Goal: Transaction & Acquisition: Download file/media

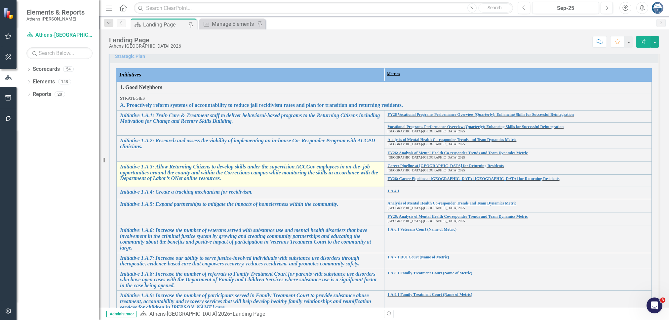
scroll to position [126, 0]
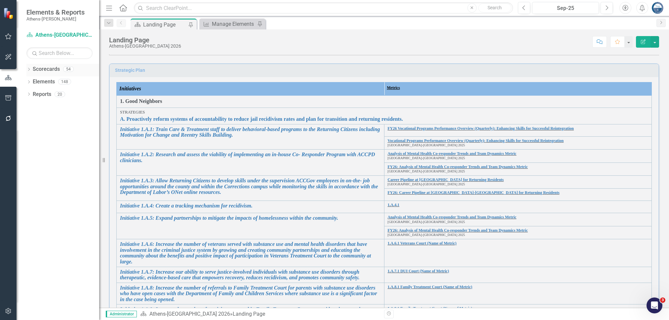
click at [29, 69] on icon at bounding box center [29, 69] width 2 height 3
click at [53, 119] on link "[GEOGRAPHIC_DATA]-[GEOGRAPHIC_DATA] 2025" at bounding box center [67, 119] width 63 height 8
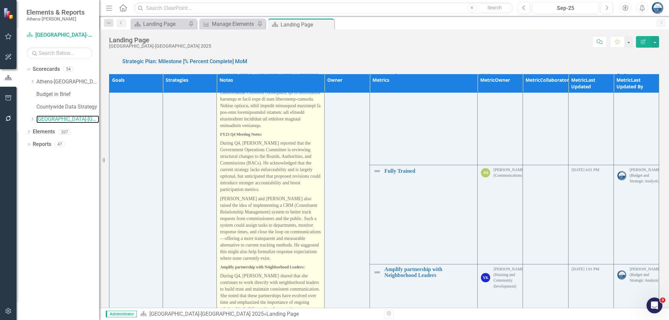
scroll to position [1852, 0]
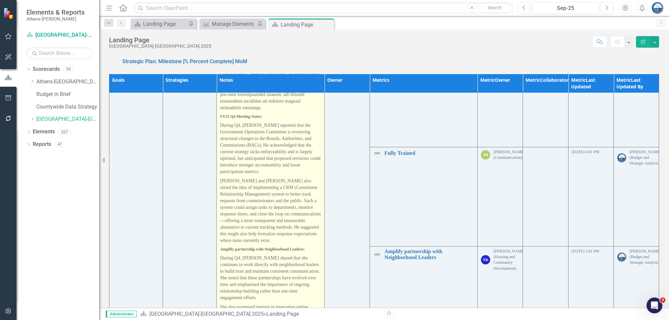
click at [264, 186] on span "[PERSON_NAME] and [PERSON_NAME] also raised the idea of implementing a CRM (Con…" at bounding box center [270, 210] width 101 height 64
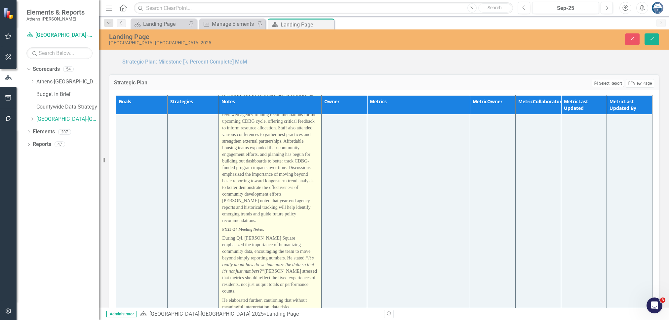
type textarea "<p><strong>FY25 Q1 Meeting Notes:</strong></p> <p><span style="font-size: 14px;…"
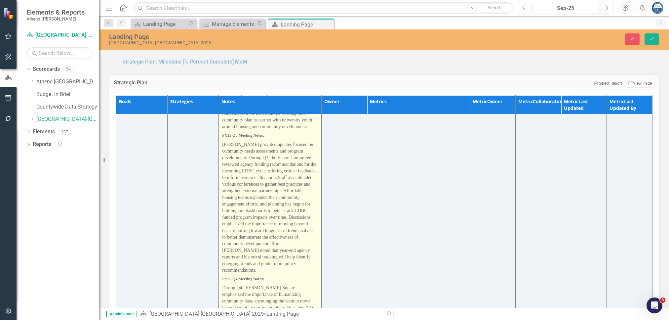
scroll to position [0, 0]
click at [266, 185] on span "[PERSON_NAME] provided updates focused on community needs assessments and progr…" at bounding box center [269, 207] width 94 height 131
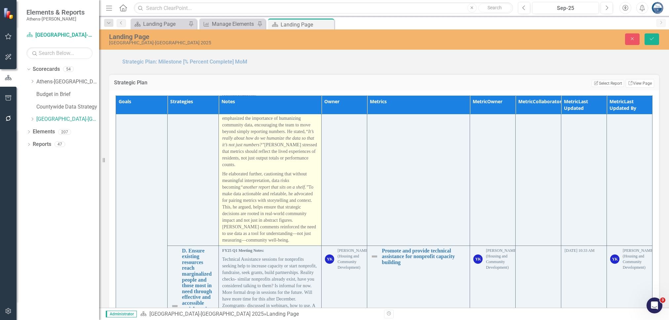
scroll to position [2028, 0]
click at [266, 174] on span "He elaborated further, cautioning that without meaningful interpretation, data …" at bounding box center [269, 206] width 94 height 71
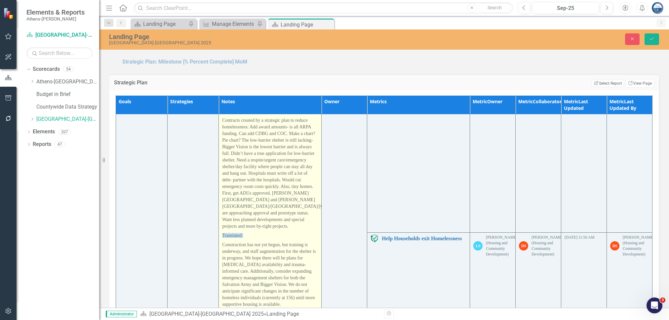
scroll to position [4233, 0]
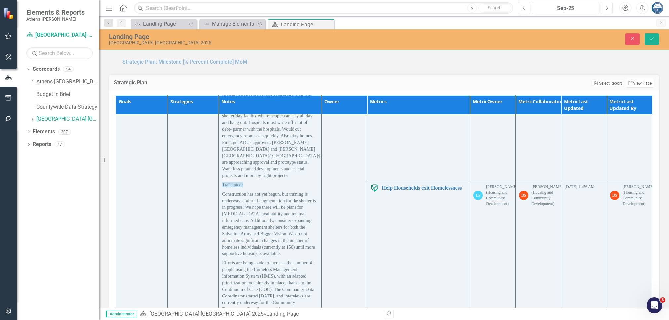
click at [443, 66] on div "Strategic Plan Edit Report Select Report Link View Page Goals Strategies Notes …" at bounding box center [384, 212] width 560 height 292
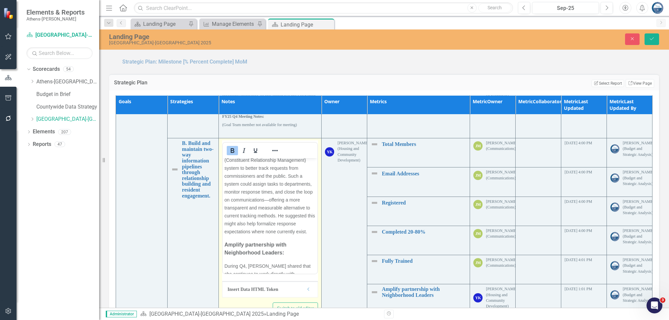
scroll to position [671, 0]
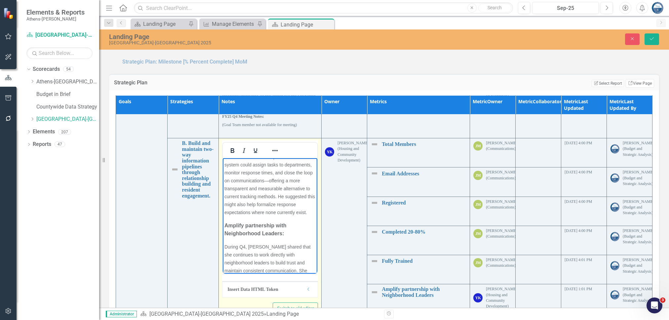
drag, startPoint x: 252, startPoint y: 181, endPoint x: 443, endPoint y: 327, distance: 240.4
click at [237, 196] on span "[PERSON_NAME] and [PERSON_NAME] also raised the idea of leveraging the CRM (Con…" at bounding box center [270, 168] width 91 height 93
drag, startPoint x: 297, startPoint y: 187, endPoint x: 234, endPoint y: 195, distance: 63.7
click at [234, 195] on span "[PERSON_NAME] and [PERSON_NAME] also raised the idea of leveraging the CRM (Con…" at bounding box center [270, 168] width 91 height 93
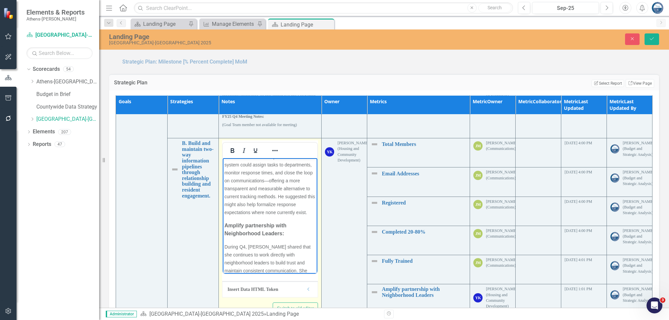
click at [227, 195] on span "[PERSON_NAME] and [PERSON_NAME] also raised the idea of leveraging the CRM (Con…" at bounding box center [270, 168] width 91 height 93
drag, startPoint x: 257, startPoint y: 203, endPoint x: 298, endPoint y: 205, distance: 41.7
click at [298, 205] on span "[PERSON_NAME] and [PERSON_NAME] also raised the idea of leveraging the CRM (Con…" at bounding box center [270, 168] width 91 height 93
click at [265, 216] on p "[PERSON_NAME] and [PERSON_NAME] also raised the idea of leveraging the CRM (Con…" at bounding box center [270, 168] width 91 height 95
drag, startPoint x: 283, startPoint y: 243, endPoint x: 268, endPoint y: 267, distance: 28.3
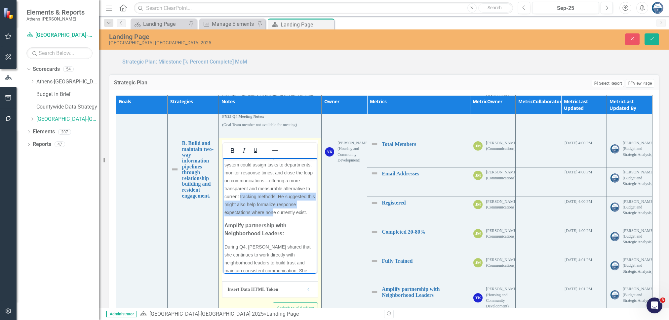
click at [268, 216] on p "[PERSON_NAME] and [PERSON_NAME] also raised the idea of leveraging the CRM (Con…" at bounding box center [270, 168] width 91 height 95
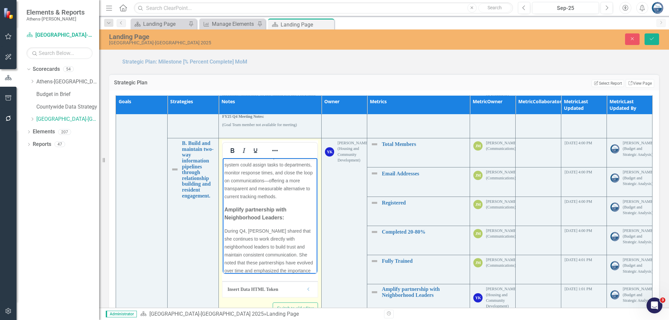
click at [273, 200] on p "[PERSON_NAME] and [PERSON_NAME] also raised the idea of leveraging the CRM (Con…" at bounding box center [270, 160] width 91 height 79
click at [285, 200] on p "[PERSON_NAME] and [PERSON_NAME] also raised the idea of leveraging the CRM (Con…" at bounding box center [270, 160] width 91 height 79
click at [284, 200] on p "[PERSON_NAME] and [PERSON_NAME] also raised the idea of leveraging the CRM (Con…" at bounding box center [270, 160] width 91 height 79
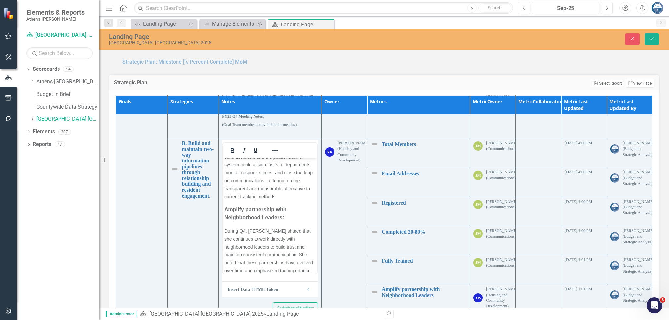
click at [533, 52] on div "Landing Page [GEOGRAPHIC_DATA]-[GEOGRAPHIC_DATA] 2025 Close Save [GEOGRAPHIC_DA…" at bounding box center [384, 168] width 570 height 278
click at [654, 39] on icon "Save" at bounding box center [652, 38] width 6 height 5
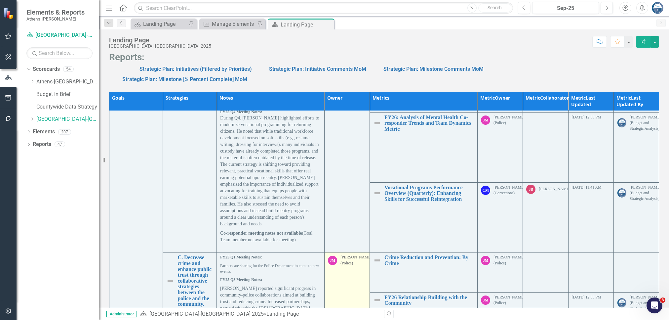
scroll to position [529, 0]
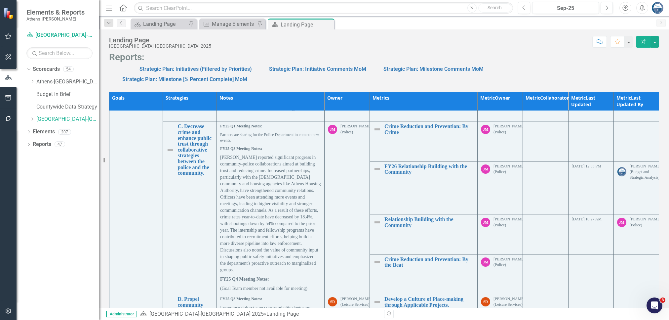
click at [534, 65] on p "Strategic Plan: Initiatives (Filtered by Priorities) Strategic Plan: Initiative…" at bounding box center [384, 69] width 550 height 9
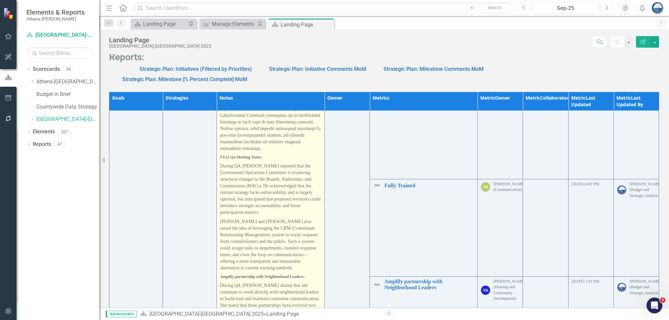
scroll to position [1810, 0]
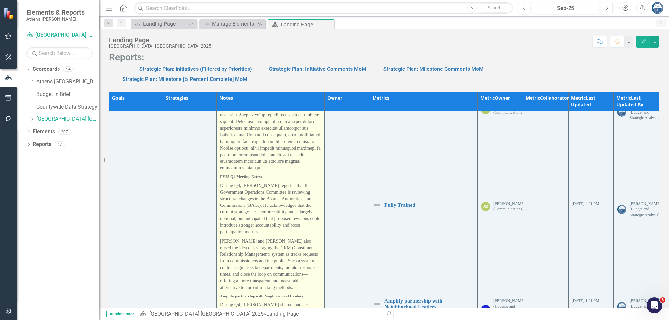
click at [264, 238] on span "[PERSON_NAME] and [PERSON_NAME] also raised the idea of leveraging the CRM (Con…" at bounding box center [269, 263] width 98 height 51
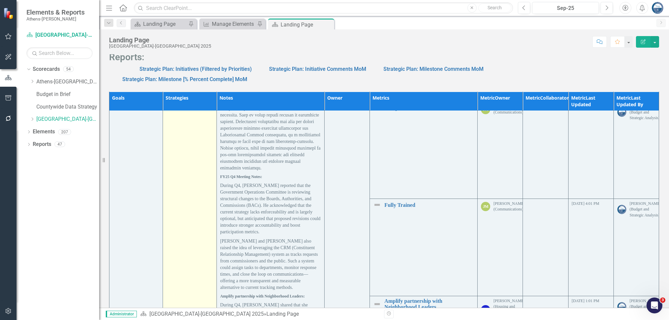
click at [192, 216] on td "B. Build and maintain two-way information pipelines through relationship buildi…" at bounding box center [190, 114] width 54 height 609
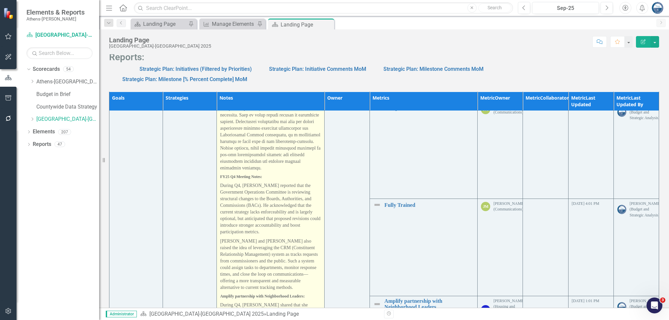
click at [250, 205] on span "During Q4, [PERSON_NAME] reported that the Government Operations Committee is r…" at bounding box center [270, 208] width 101 height 51
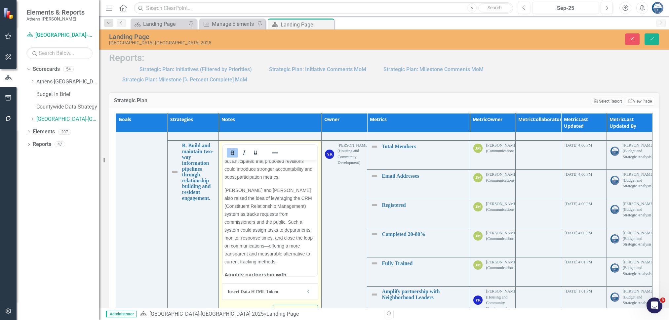
scroll to position [661, 0]
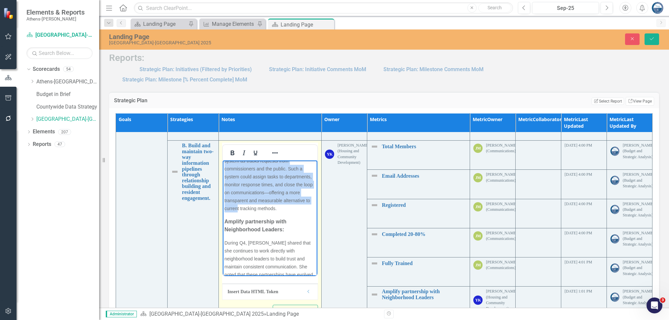
drag, startPoint x: 224, startPoint y: 185, endPoint x: 280, endPoint y: 254, distance: 88.9
click at [280, 211] on span "[PERSON_NAME] and [PERSON_NAME] also raised the idea of leveraging the CRM (Con…" at bounding box center [269, 172] width 88 height 77
paste body "Rich Text Area. Press ALT-0 for help."
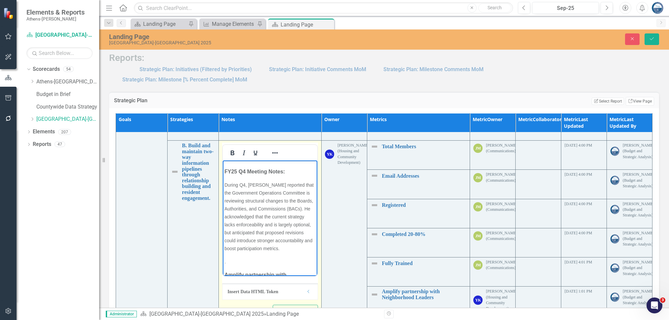
scroll to position [669, 0]
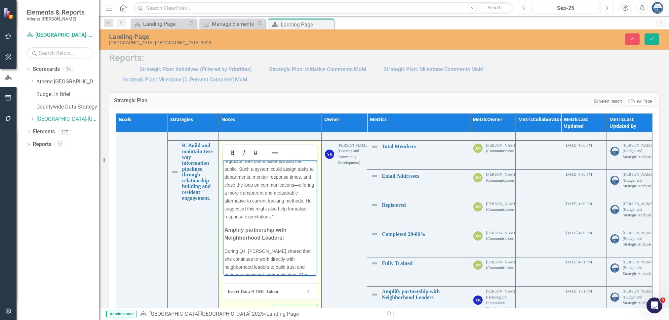
click at [225, 174] on span "﻿[PERSON_NAME] and [PERSON_NAME] also raised the idea of implementing a [the] C…" at bounding box center [270, 173] width 90 height 93
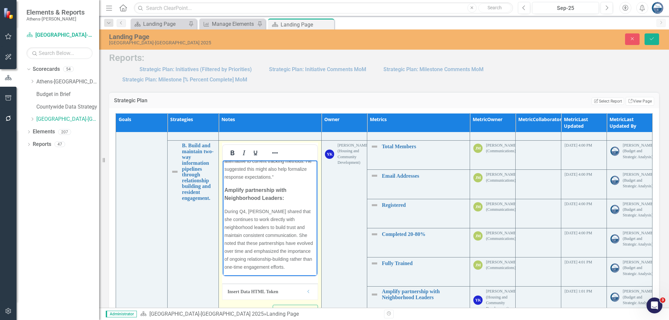
click at [274, 180] on span "﻿{public. Such a system could assign tasks to departments, monitor response tim…" at bounding box center [270, 153] width 91 height 53
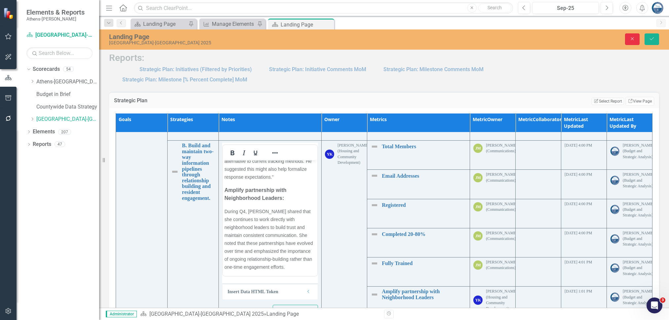
click at [633, 39] on icon "Close" at bounding box center [633, 38] width 6 height 5
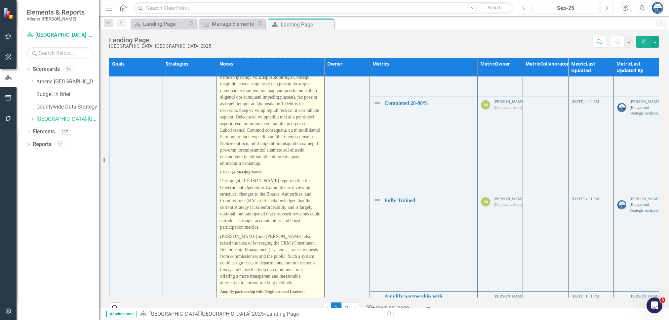
scroll to position [1789, 0]
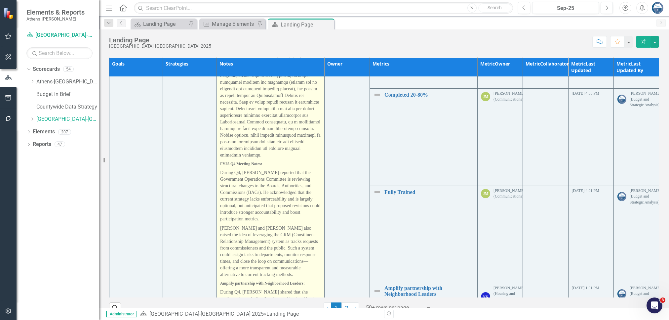
click at [265, 186] on span "During Q4, [PERSON_NAME] reported that the Government Operations Committee is r…" at bounding box center [270, 195] width 101 height 51
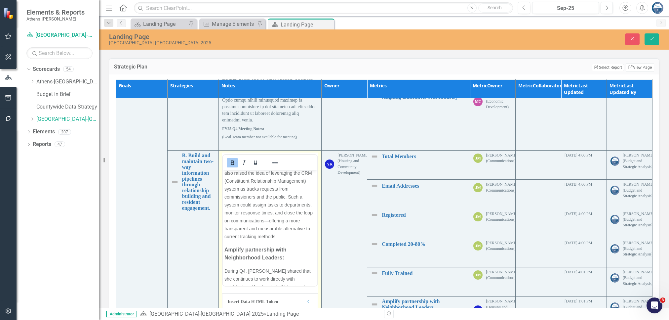
scroll to position [661, 0]
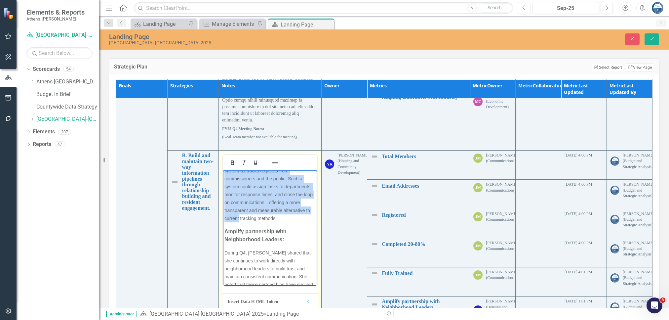
drag, startPoint x: 289, startPoint y: 266, endPoint x: 225, endPoint y: 194, distance: 96.0
click at [225, 194] on p "[PERSON_NAME] and [PERSON_NAME] also raised the idea of leveraging the CRM (Con…" at bounding box center [270, 182] width 91 height 79
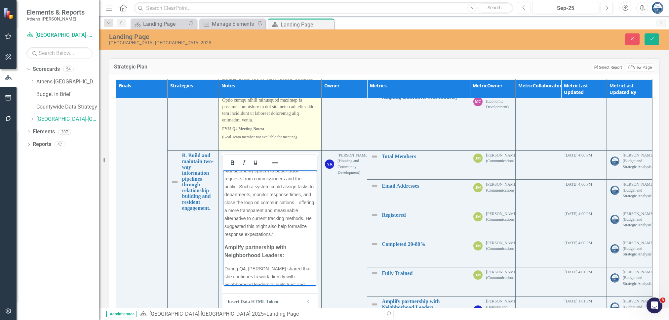
scroll to position [669, 0]
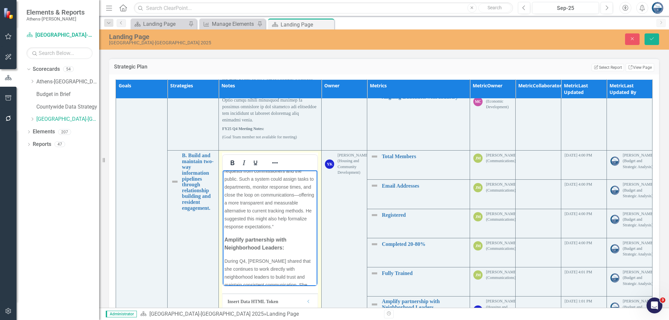
click at [227, 186] on span "﻿[PERSON_NAME] and [PERSON_NAME] also raised the idea of implementing a [the] C…" at bounding box center [270, 183] width 90 height 93
click at [229, 187] on span "﻿[PERSON_NAME] and [PERSON_NAME] also raised the idea of implementing a [the] C…" at bounding box center [270, 183] width 90 height 93
click at [254, 231] on p "[[PERSON_NAME] and [PERSON_NAME] also raised the idea of implementing a [the] C…" at bounding box center [270, 182] width 91 height 95
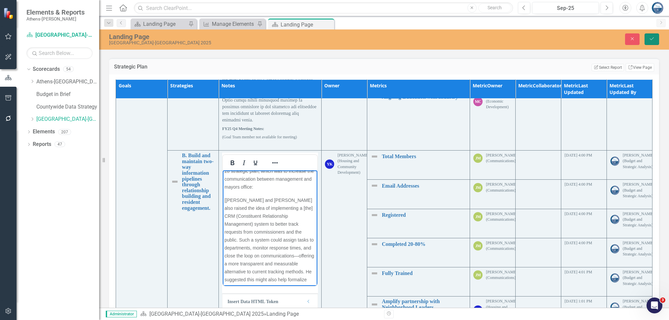
click at [654, 39] on icon "Save" at bounding box center [652, 38] width 6 height 5
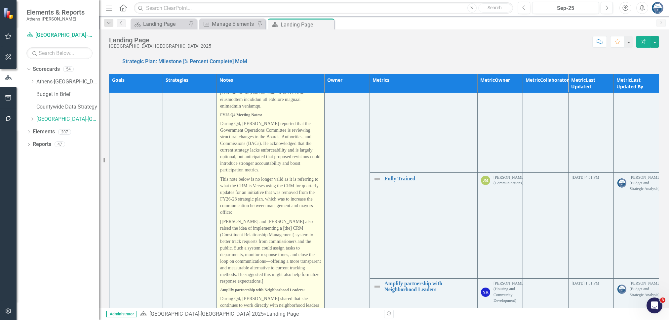
scroll to position [1871, 0]
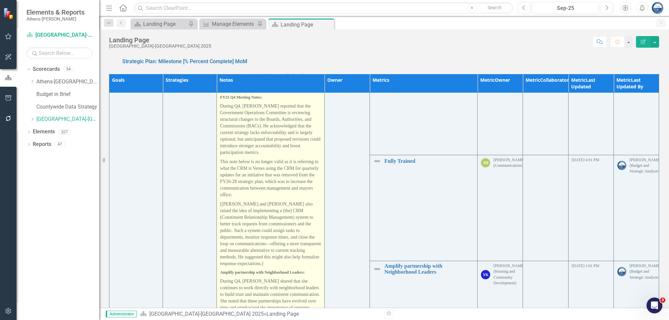
click at [236, 179] on p "This note below is no longer valid as it is referring to what the CRM is Verses…" at bounding box center [270, 178] width 101 height 42
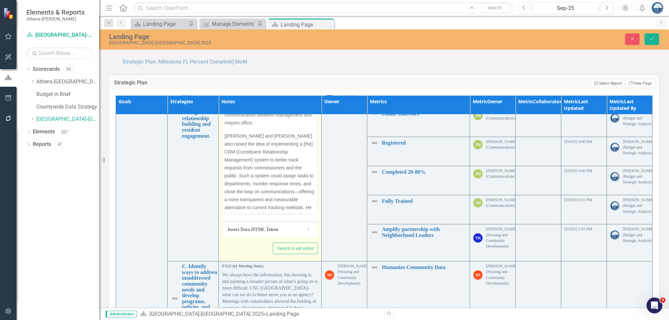
scroll to position [661, 0]
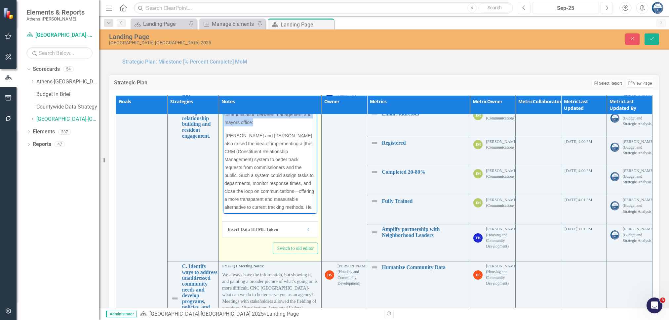
drag, startPoint x: 288, startPoint y: 171, endPoint x: 221, endPoint y: 122, distance: 83.1
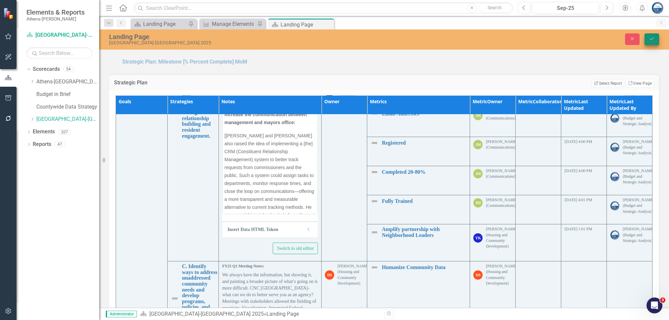
click at [650, 35] on button "Save" at bounding box center [652, 39] width 15 height 12
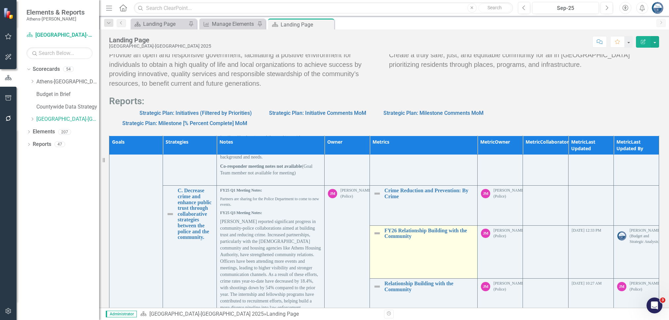
scroll to position [529, 0]
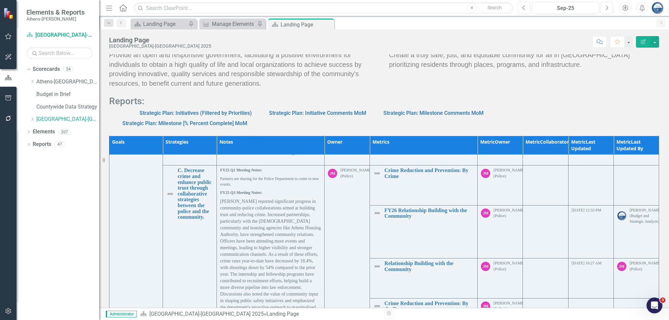
drag, startPoint x: 543, startPoint y: 56, endPoint x: 547, endPoint y: 49, distance: 7.7
click at [544, 56] on p "Create a truly safe, just, and equitable community for all in [GEOGRAPHIC_DATA]…" at bounding box center [524, 59] width 270 height 21
click at [613, 96] on h2 "Reports:" at bounding box center [384, 101] width 550 height 10
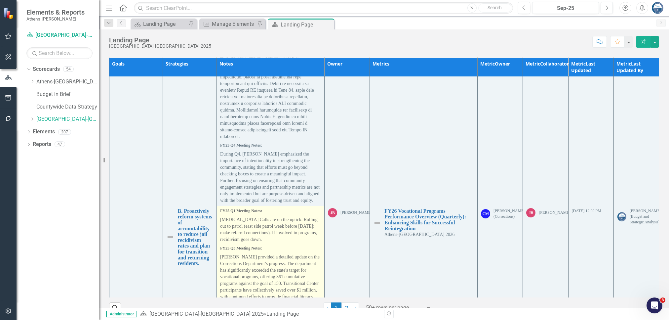
scroll to position [176, 0]
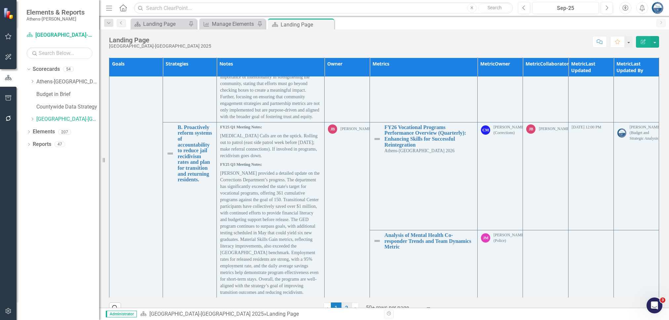
click at [346, 302] on link "2" at bounding box center [347, 307] width 11 height 11
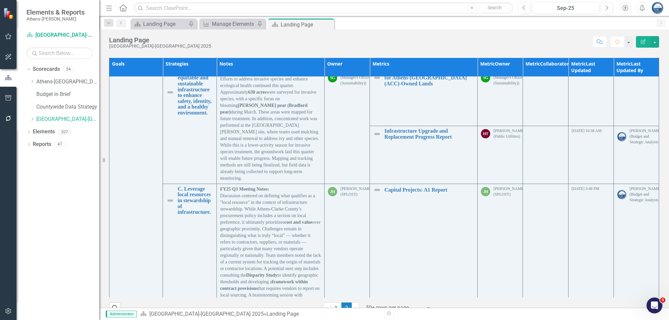
scroll to position [2040, 0]
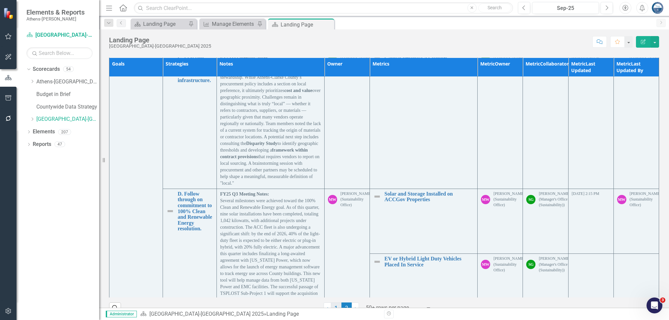
click at [333, 302] on link "1" at bounding box center [336, 307] width 11 height 11
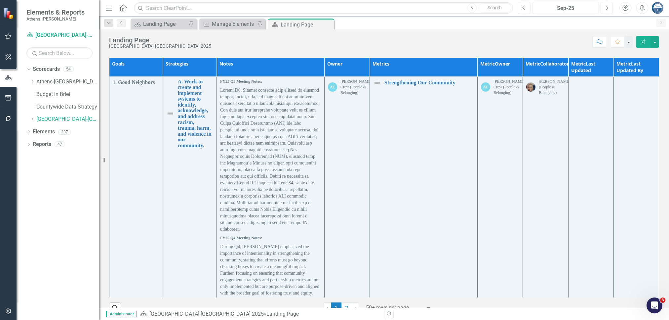
click at [419, 39] on div "Score: N/A Sep-25 Completed Comment Favorite Edit Report" at bounding box center [437, 41] width 445 height 11
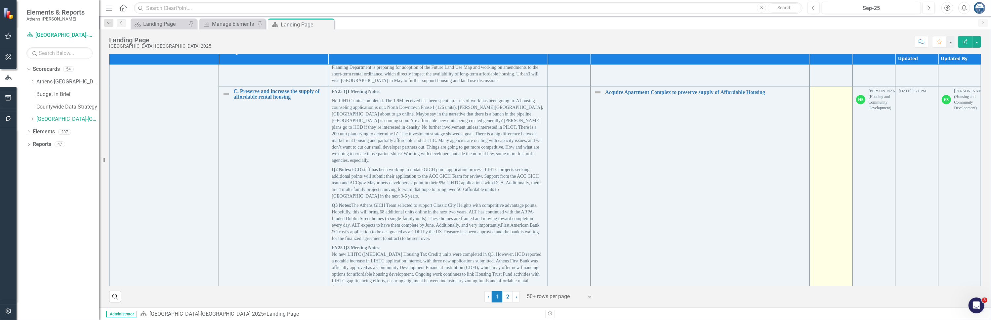
scroll to position [2261, 0]
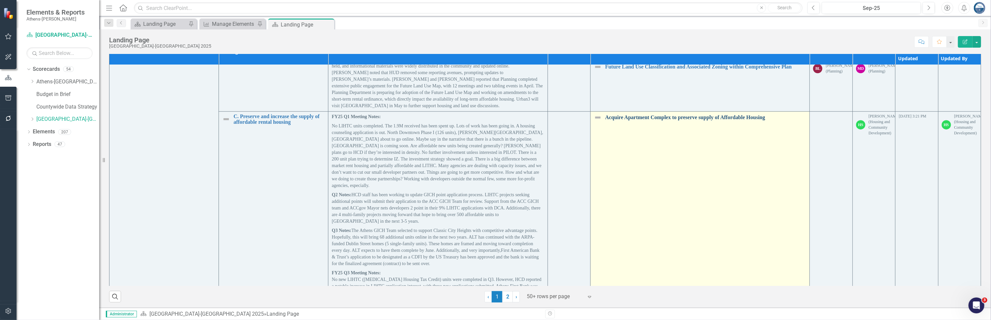
click at [644, 120] on link "Acquire Apartment Complex to preserve supply of Affordable Housing" at bounding box center [705, 117] width 201 height 6
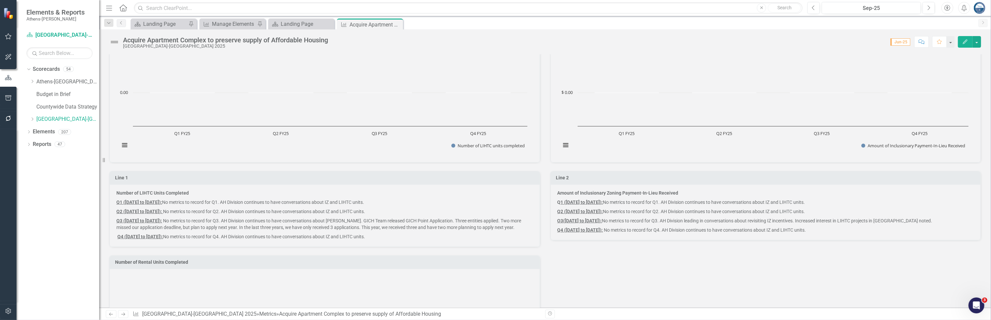
scroll to position [143, 0]
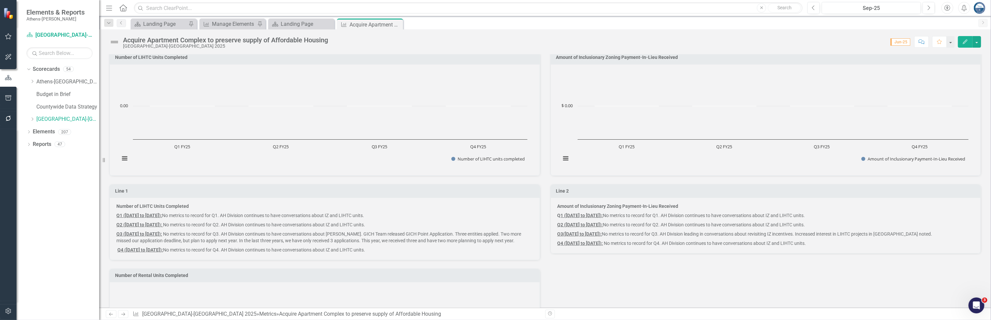
click at [162, 213] on strong "Q1 ([DATE] to [DATE]):" at bounding box center [139, 215] width 46 height 5
click at [207, 203] on p "Number of LIHTC Units Completed" at bounding box center [324, 207] width 417 height 8
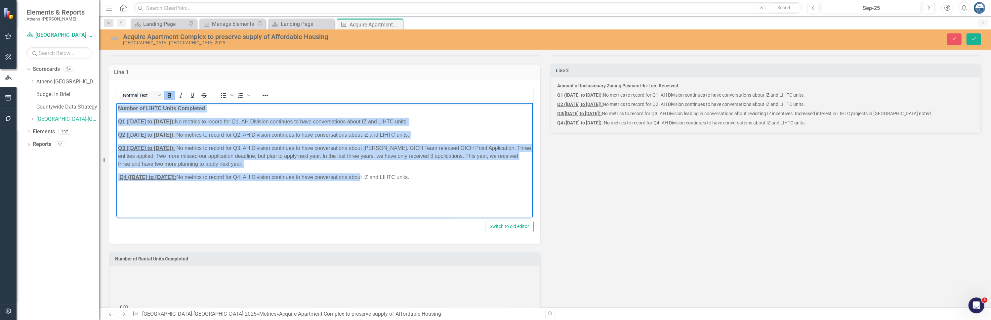
scroll to position [289, 0]
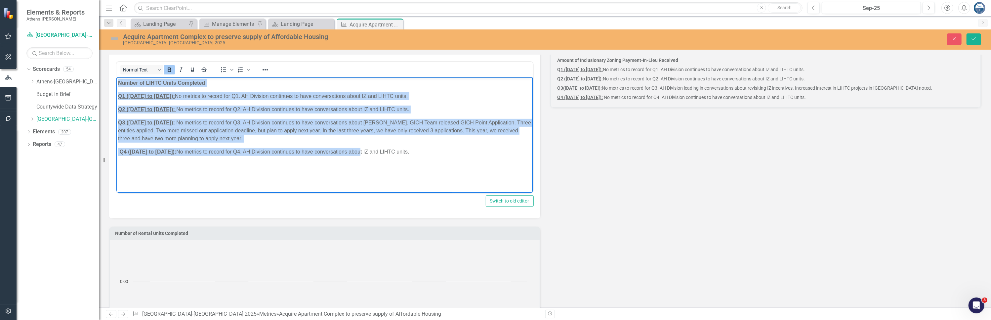
drag, startPoint x: 118, startPoint y: 82, endPoint x: 472, endPoint y: 156, distance: 360.9
click at [472, 156] on body "Number of LIHTC Units Completed Q1 ([DATE] to [DATE]): No metrics to record for…" at bounding box center [324, 126] width 417 height 99
paste body "Rich Text Area. Press ALT-0 for help."
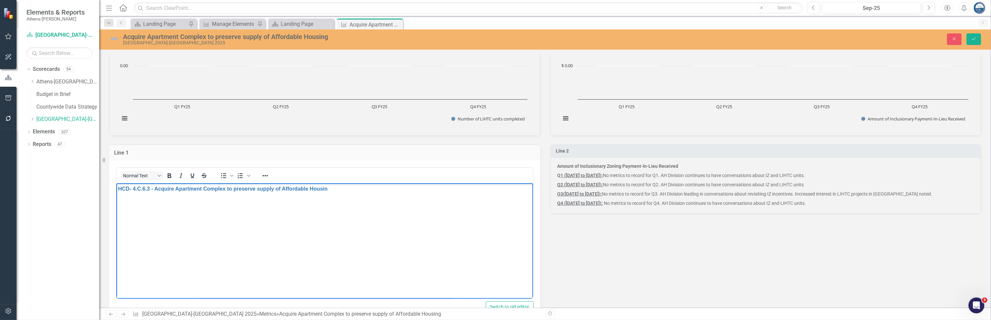
scroll to position [157, 0]
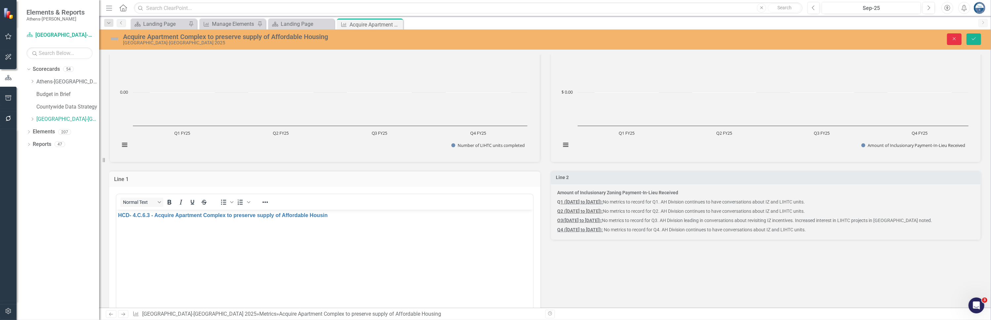
click at [669, 40] on icon "Close" at bounding box center [954, 38] width 6 height 5
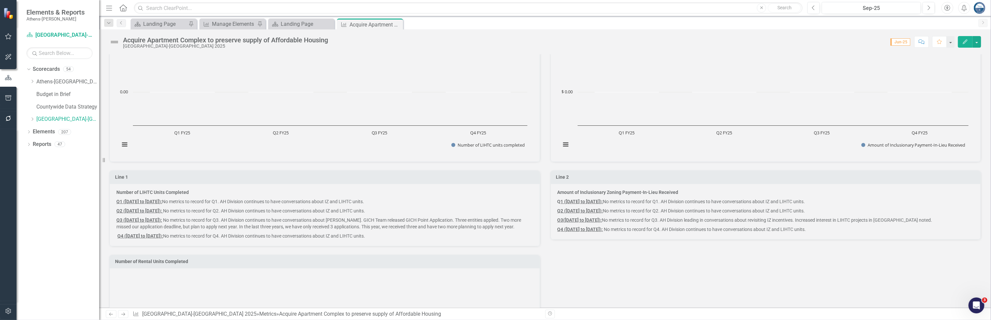
click at [189, 190] on p "Number of LIHTC Units Completed" at bounding box center [324, 193] width 417 height 8
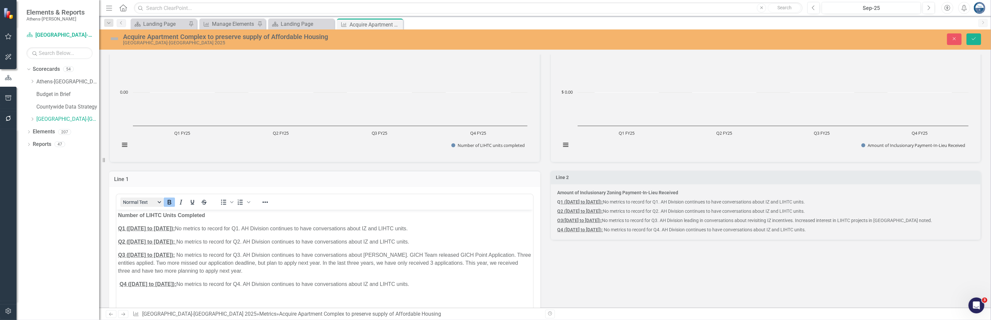
scroll to position [0, 0]
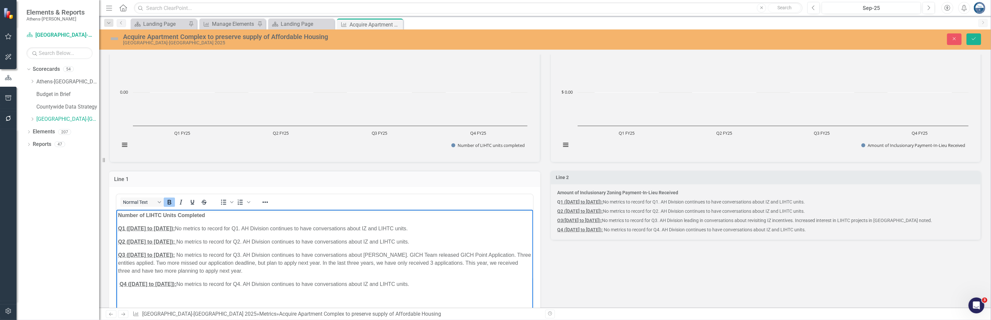
drag, startPoint x: 118, startPoint y: 213, endPoint x: 448, endPoint y: 282, distance: 336.9
click at [448, 282] on body "Number of LIHTC Units Completed Q1 ([DATE] to [DATE]): No metrics to record for…" at bounding box center [324, 258] width 417 height 99
copy body "Number of LIHTC Units Completed Q1 ([DATE] to [DATE]): No metrics to record for…"
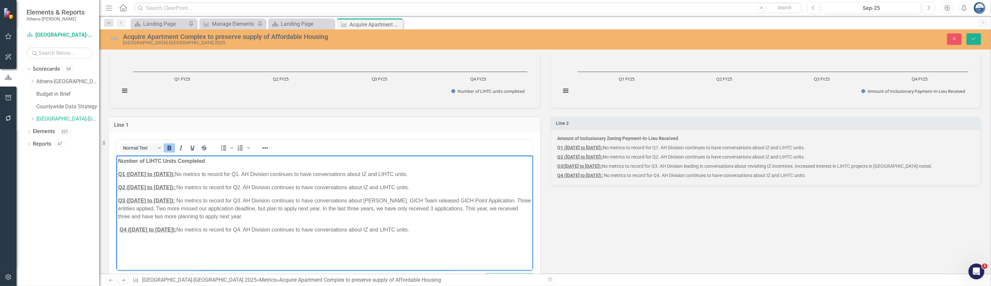
scroll to position [265, 0]
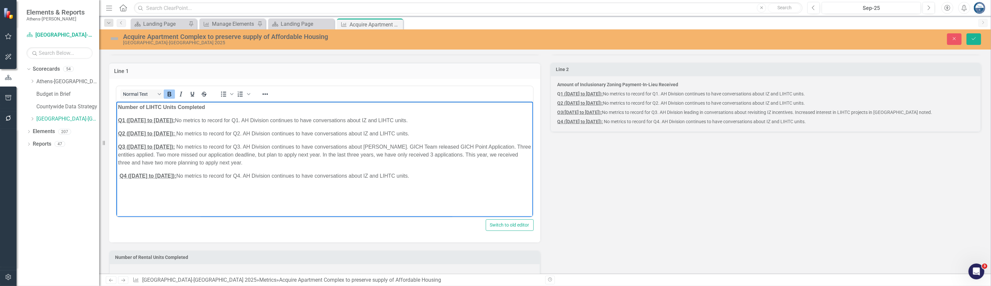
click at [669, 99] on p "Q2 ([DATE] to [DATE]): No metrics to record for Q2. AH Division continues to ha…" at bounding box center [766, 103] width 417 height 9
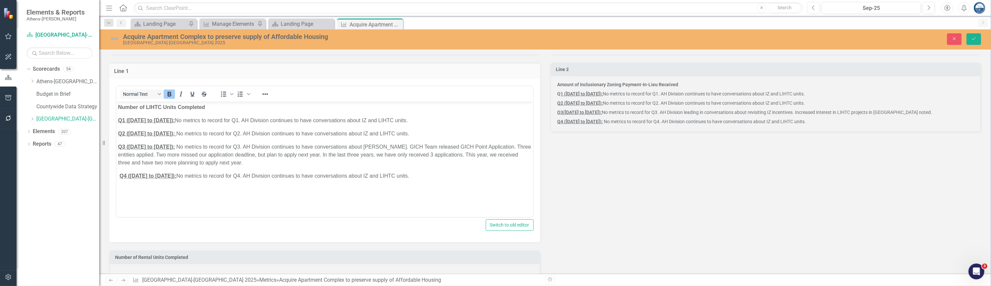
click at [669, 99] on p "Q2 ([DATE] to [DATE]): No metrics to record for Q2. AH Division continues to ha…" at bounding box center [766, 103] width 417 height 9
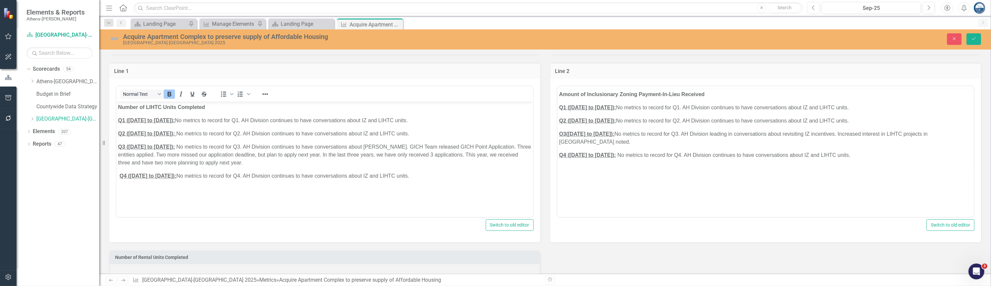
scroll to position [0, 0]
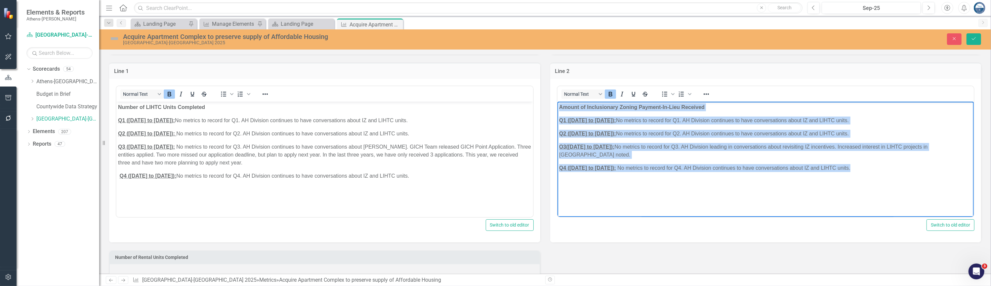
drag, startPoint x: 559, startPoint y: 107, endPoint x: 868, endPoint y: 170, distance: 315.5
click at [669, 170] on body "Amount of Inclusionary Zoning Payment-In-Lieu Received Q 1 ([DATE] to [DATE]): …" at bounding box center [765, 151] width 417 height 99
copy body "Amount of Inclusionary Zoning Payment-In-Lieu Received Q 1 ([DATE] to [DATE]): …"
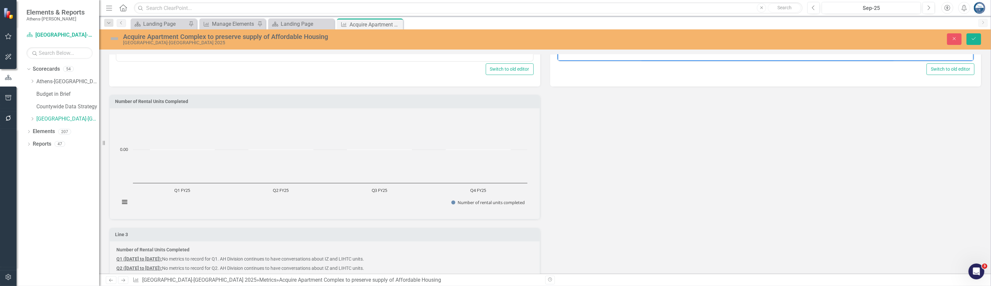
scroll to position [485, 0]
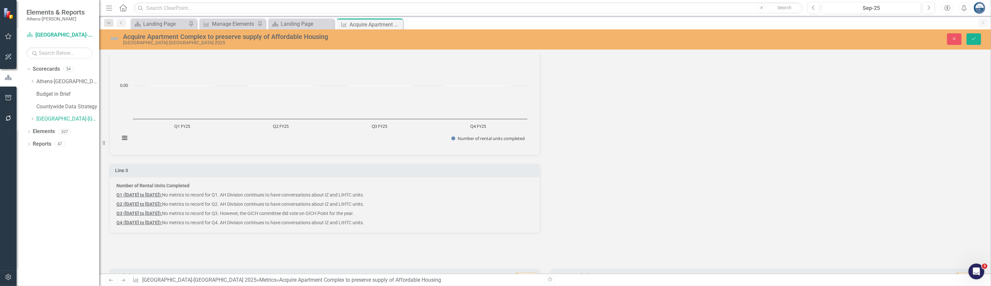
click at [288, 209] on p "Q3 ([DATE] to [DATE]): No metrics to record for Q3. However, the GICH committee…" at bounding box center [324, 213] width 417 height 9
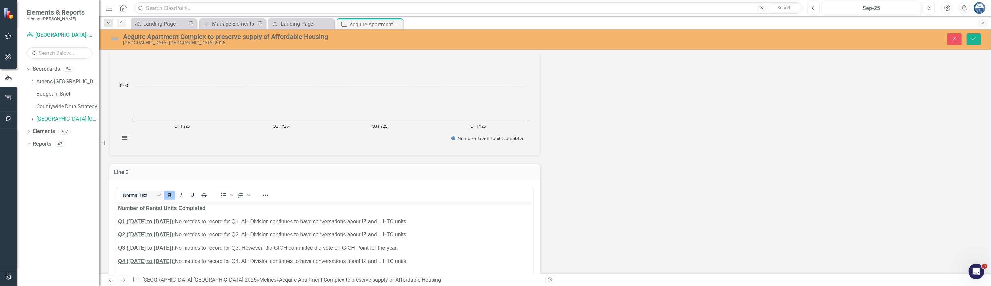
scroll to position [0, 0]
drag, startPoint x: 118, startPoint y: 208, endPoint x: 379, endPoint y: 257, distance: 265.5
click at [433, 265] on body "Number of Rental Units Completed Q1 ([DATE] to [DATE]): No metrics to record fo…" at bounding box center [324, 252] width 417 height 99
copy body "Number of Rental Units Completed Q1 ([DATE] to [DATE]): No metrics to record fo…"
click at [581, 147] on div "Number of Rental Units Completed Chart Bar chart with 4 bars. Number of Rental …" at bounding box center [545, 182] width 882 height 321
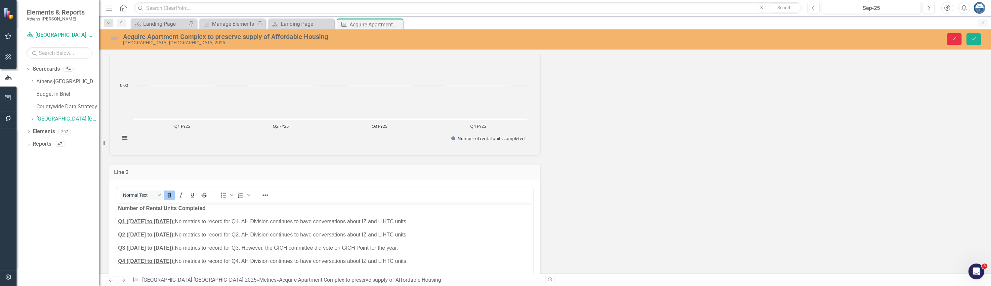
drag, startPoint x: 953, startPoint y: 38, endPoint x: 410, endPoint y: 13, distance: 544.0
click at [669, 38] on icon "Close" at bounding box center [954, 38] width 6 height 5
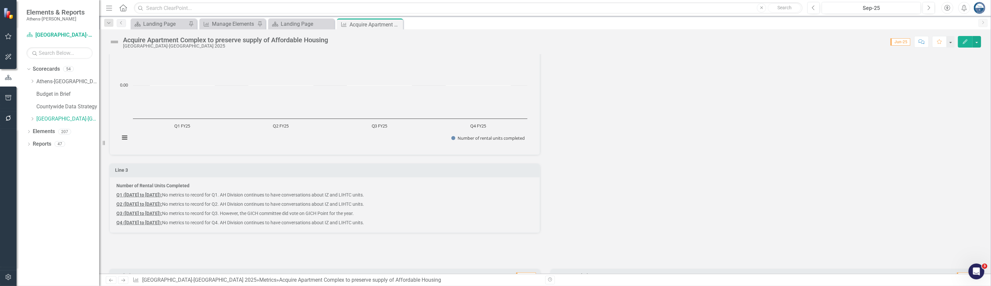
scroll to position [205, 0]
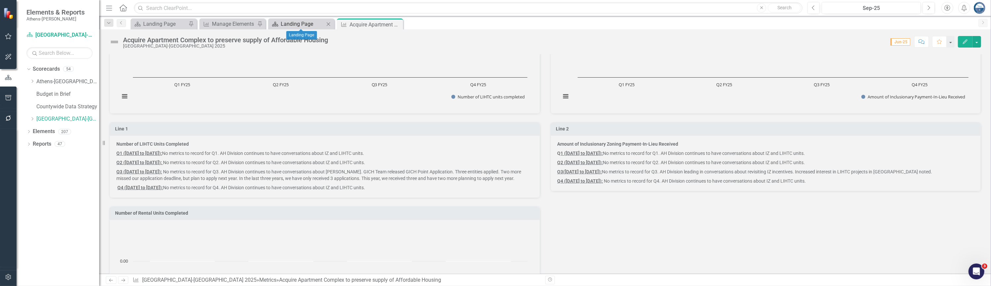
click at [296, 22] on div "Landing Page" at bounding box center [303, 24] width 44 height 8
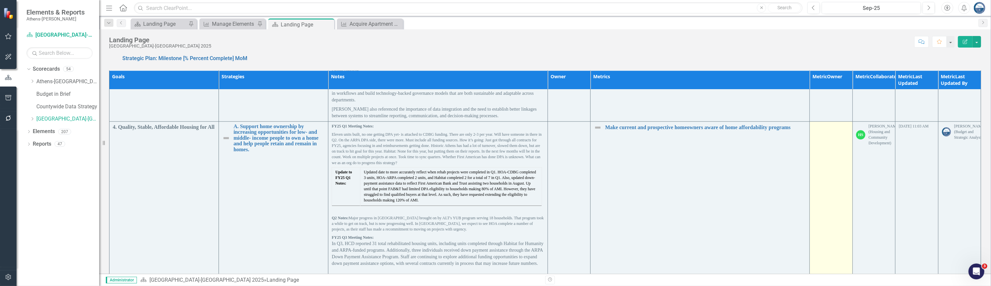
scroll to position [2028, 0]
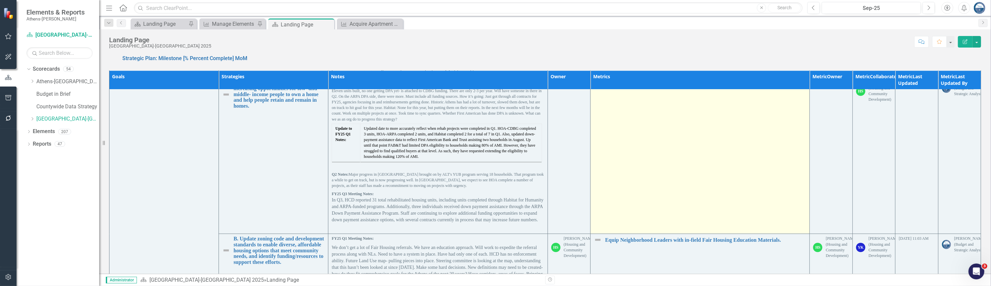
click at [622, 87] on link "Make current and prospective homeowners aware of home affordability programs" at bounding box center [705, 84] width 201 height 6
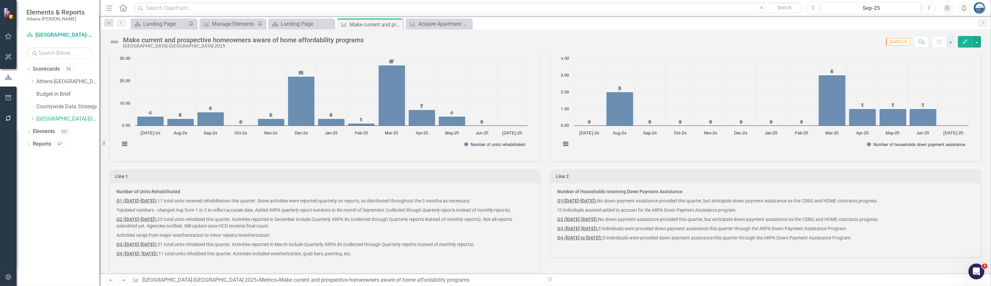
scroll to position [143, 0]
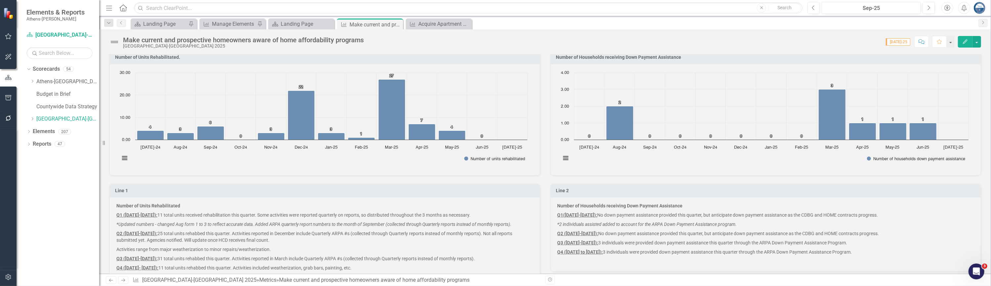
click at [374, 266] on p "Q4 ([DATE]- [DATE]): 11 total units rehabbed this quarter. Activities included …" at bounding box center [324, 268] width 417 height 9
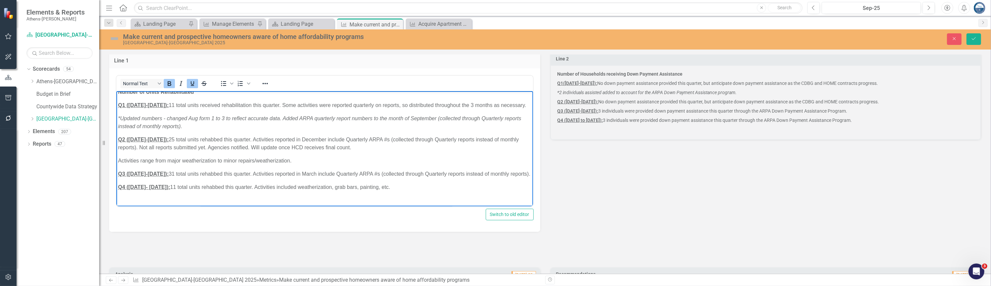
scroll to position [0, 0]
drag, startPoint x: 415, startPoint y: 180, endPoint x: 107, endPoint y: 94, distance: 319.5
click at [116, 94] on html "Number of Units Rehabilitated Q1 ([DATE]-[DATE]): 11 total units received rehab…" at bounding box center [324, 153] width 417 height 125
copy body "Loremi do Sitam Consecteturad E9 (Sedd 1960-Eiusmodte 0958): 77 incid utlab etd…"
click at [377, 135] on p "*Updated numbers - changed Aug form 1 to 3 to reflect accurate data. Added ARPA…" at bounding box center [324, 127] width 413 height 16
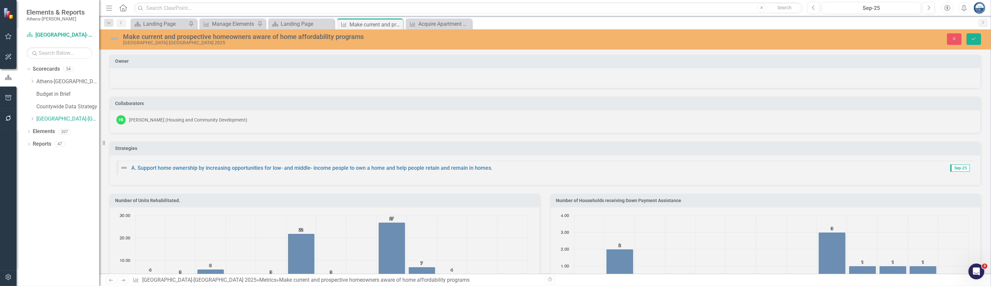
scroll to position [275, 0]
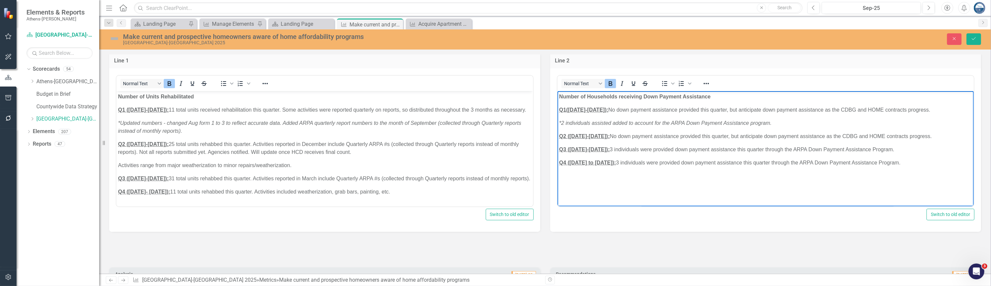
drag, startPoint x: 935, startPoint y: 171, endPoint x: 1112, endPoint y: 186, distance: 177.6
click at [557, 97] on html "Number of Households receiving Down Payment Assistance Q1(July 2024-September 2…" at bounding box center [765, 140] width 417 height 99
copy body "Number of Households receiving Down Payment Assistance Q1(July 2024-September 2…"
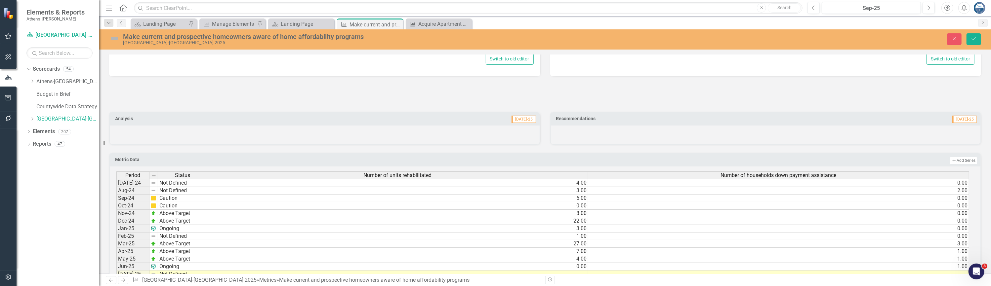
scroll to position [450, 0]
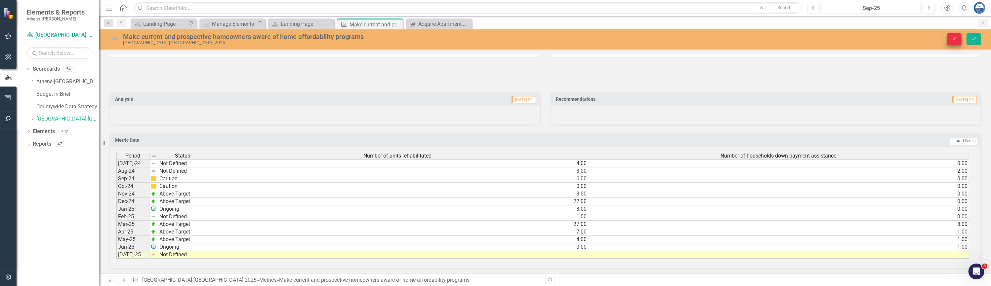
click at [956, 40] on icon "button" at bounding box center [954, 38] width 3 height 3
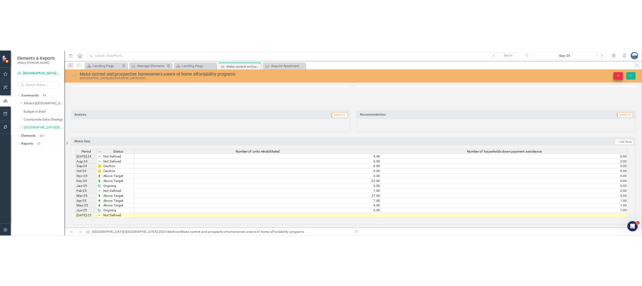
scroll to position [374, 0]
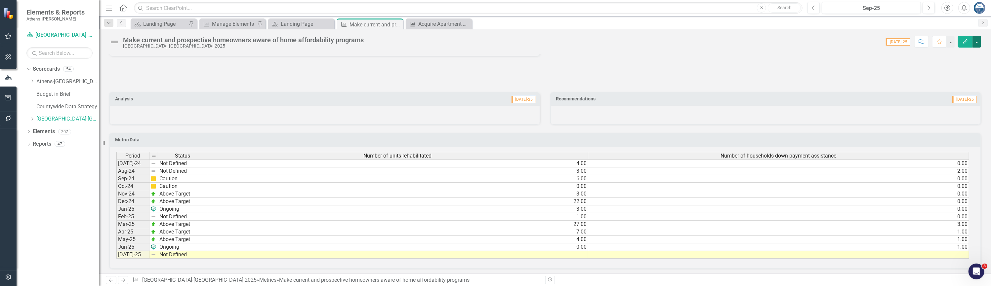
click at [975, 42] on button "button" at bounding box center [977, 42] width 9 height 12
click at [950, 130] on link "Excel Export to Excel" at bounding box center [951, 129] width 59 height 12
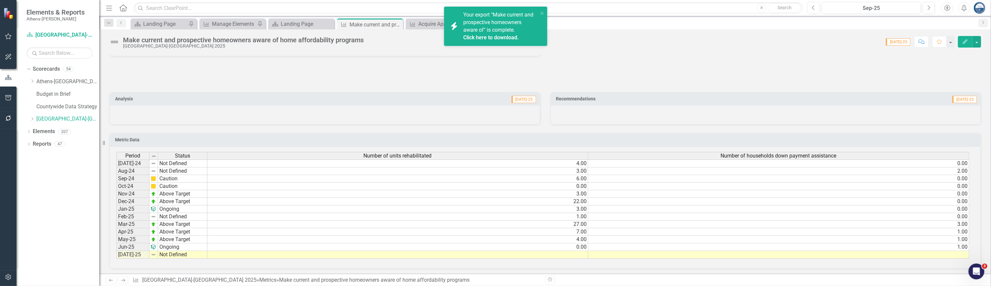
click at [491, 34] on link "Click here to download." at bounding box center [491, 37] width 56 height 6
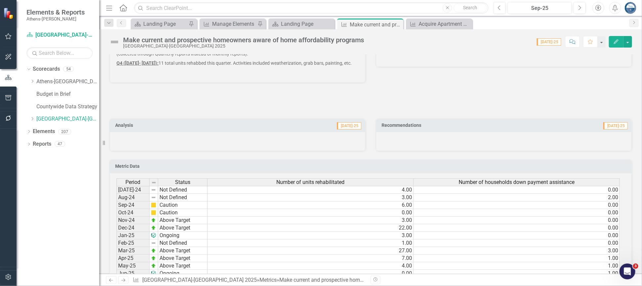
scroll to position [407, 0]
